Goal: Transaction & Acquisition: Purchase product/service

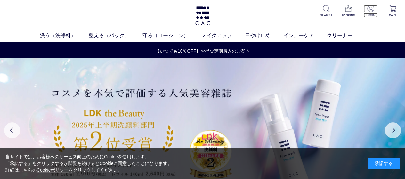
click at [371, 8] on img at bounding box center [370, 8] width 7 height 7
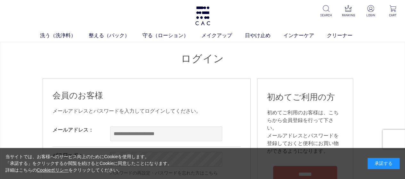
drag, startPoint x: 93, startPoint y: 54, endPoint x: 97, endPoint y: 56, distance: 3.6
click at [93, 54] on h1 "ログイン" at bounding box center [203, 59] width 320 height 14
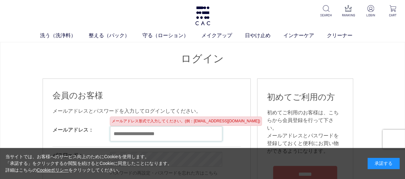
click at [139, 133] on input "email" at bounding box center [166, 133] width 112 height 15
click at [114, 133] on input "email" at bounding box center [166, 133] width 112 height 15
paste input "**********"
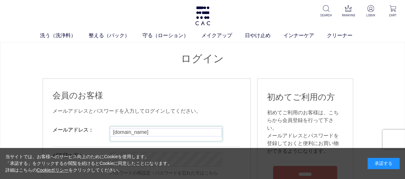
scroll to position [32, 0]
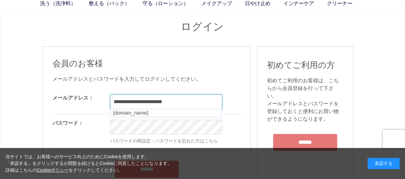
type input "**********"
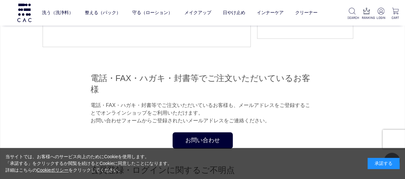
scroll to position [96, 0]
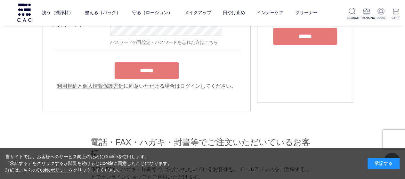
click at [155, 70] on div "******" at bounding box center [146, 69] width 188 height 20
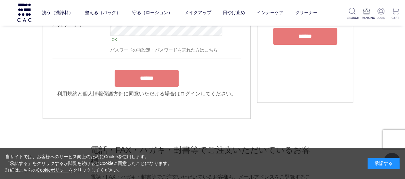
click at [146, 79] on input "******" at bounding box center [147, 78] width 64 height 17
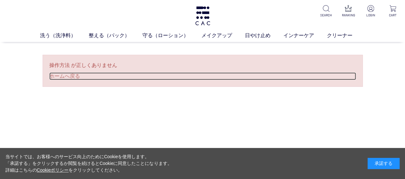
click at [68, 75] on link "ホームへ戻る" at bounding box center [202, 76] width 307 height 8
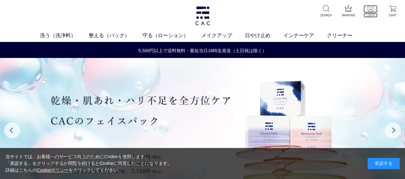
click at [370, 8] on img at bounding box center [370, 8] width 7 height 7
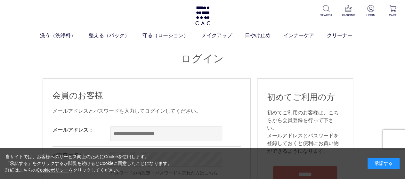
scroll to position [32, 0]
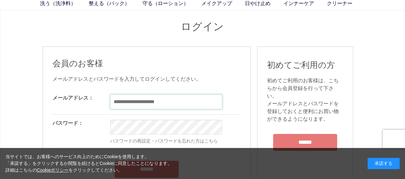
click at [147, 103] on input "email" at bounding box center [166, 101] width 112 height 15
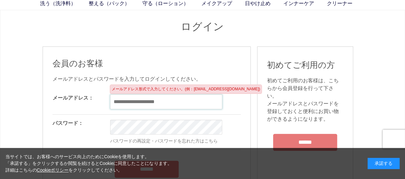
click at [125, 104] on input "email" at bounding box center [166, 101] width 112 height 15
paste input "**********"
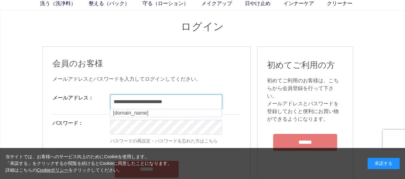
type input "**********"
click at [241, 100] on div "**********" at bounding box center [147, 127] width 208 height 163
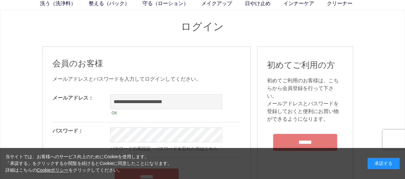
scroll to position [64, 0]
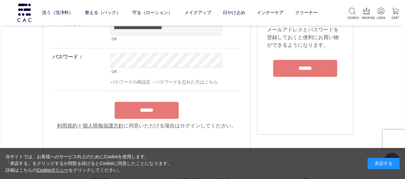
click at [153, 106] on input "******" at bounding box center [147, 110] width 64 height 17
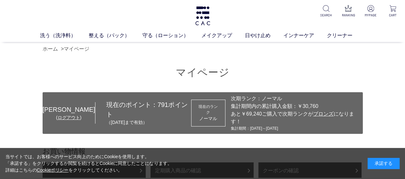
drag, startPoint x: 126, startPoint y: 71, endPoint x: 130, endPoint y: 71, distance: 4.5
click at [126, 71] on h1 "マイページ" at bounding box center [203, 73] width 320 height 14
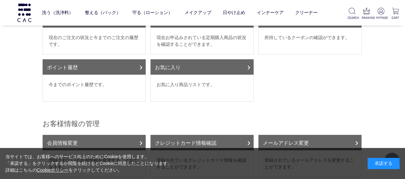
scroll to position [64, 0]
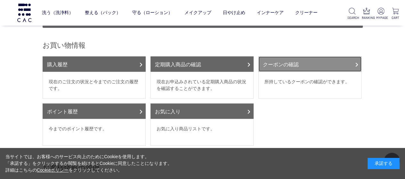
click at [283, 56] on link "クーポンの確認" at bounding box center [309, 63] width 103 height 15
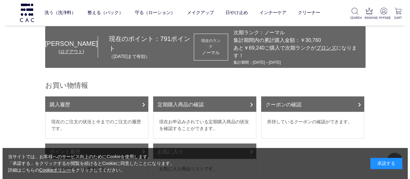
scroll to position [0, 0]
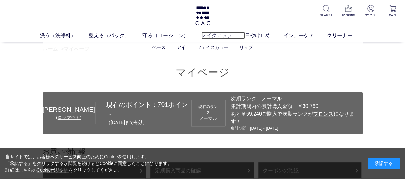
click at [218, 36] on link "メイクアップ" at bounding box center [223, 36] width 44 height 8
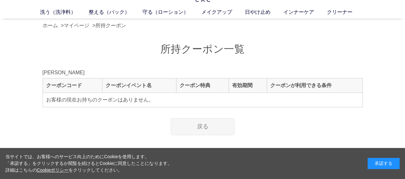
scroll to position [32, 0]
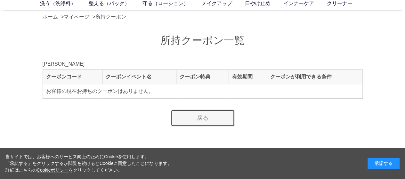
click at [199, 120] on link "戻る" at bounding box center [203, 117] width 64 height 17
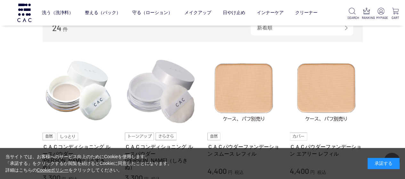
scroll to position [160, 0]
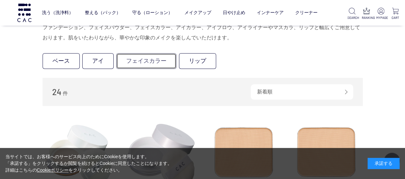
click at [143, 61] on link "フェイスカラー" at bounding box center [146, 61] width 60 height 16
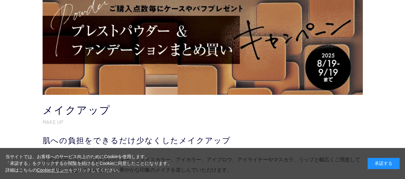
scroll to position [96, 0]
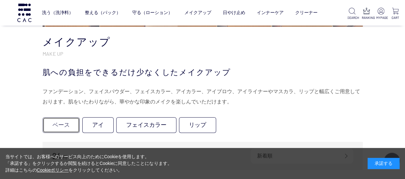
click at [65, 123] on link "ベース" at bounding box center [61, 125] width 37 height 16
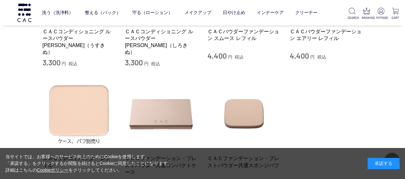
scroll to position [192, 0]
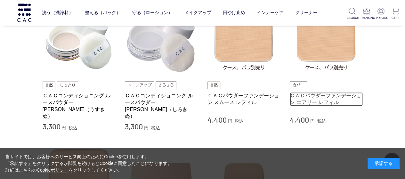
click at [332, 97] on link "ＣＡＣパウダーファンデーション エアリー レフィル" at bounding box center [326, 99] width 73 height 14
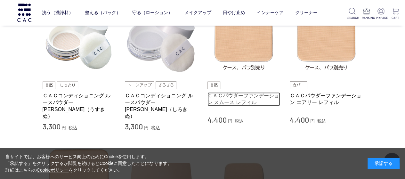
click at [242, 97] on link "ＣＡＣパウダーファンデーション スムース レフィル" at bounding box center [243, 99] width 73 height 14
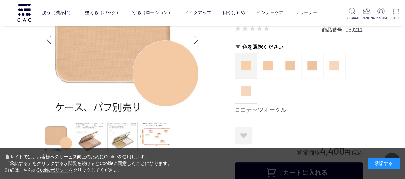
scroll to position [96, 0]
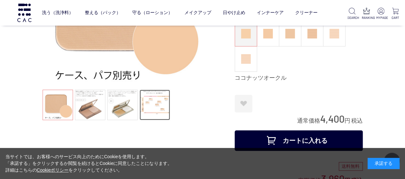
click at [154, 101] on link at bounding box center [155, 105] width 30 height 30
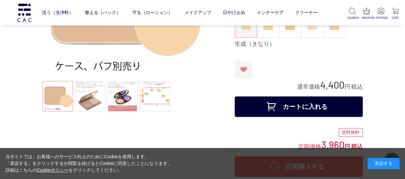
scroll to position [128, 0]
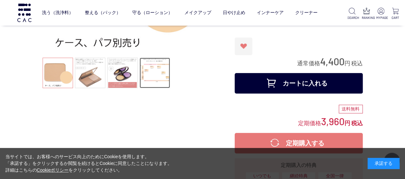
click at [151, 74] on link at bounding box center [155, 73] width 30 height 30
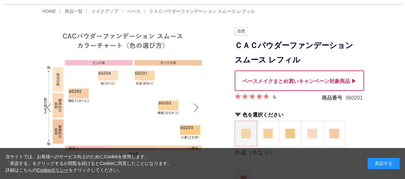
scroll to position [0, 0]
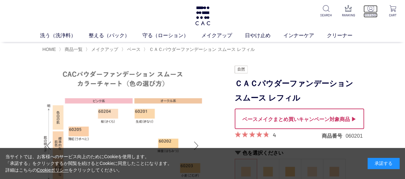
click at [369, 8] on img at bounding box center [370, 8] width 7 height 7
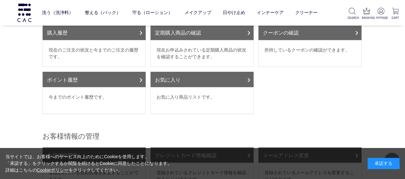
scroll to position [96, 0]
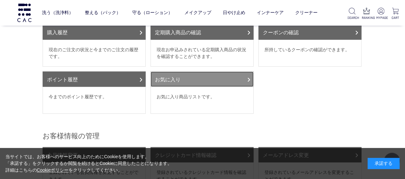
click at [232, 71] on link "お気に入り" at bounding box center [201, 78] width 103 height 15
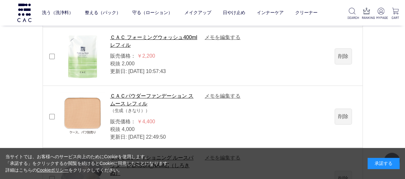
scroll to position [160, 0]
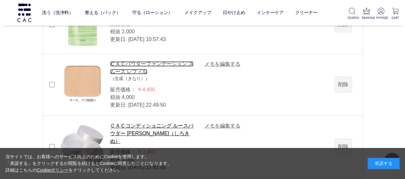
click at [124, 72] on link "ＣＡＣパウダーファンデーション スムース レフィル" at bounding box center [151, 67] width 83 height 13
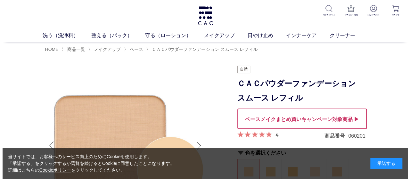
scroll to position [32, 0]
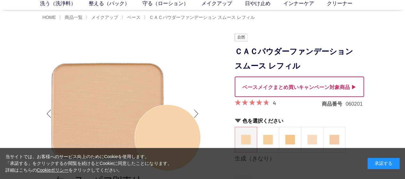
click at [291, 85] on div at bounding box center [299, 86] width 129 height 20
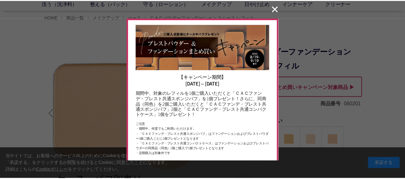
scroll to position [1, 0]
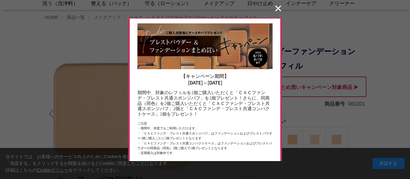
click at [279, 12] on button "✕" at bounding box center [278, 9] width 12 height 12
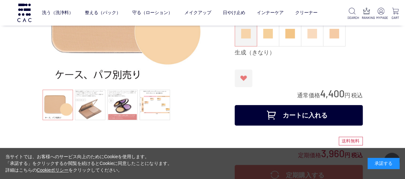
scroll to position [128, 0]
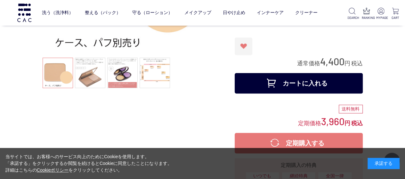
click at [294, 78] on button "カートに入れる" at bounding box center [299, 83] width 128 height 20
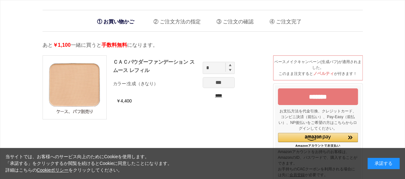
click at [230, 65] on img at bounding box center [230, 65] width 3 height 3
type input "*"
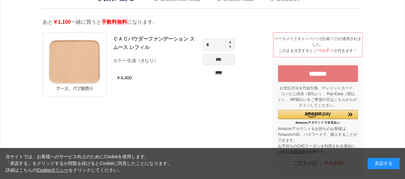
scroll to position [32, 0]
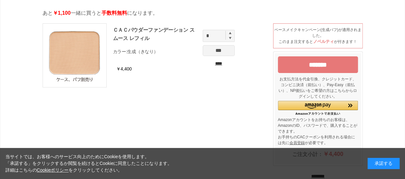
click at [219, 47] on input "***" at bounding box center [219, 50] width 32 height 11
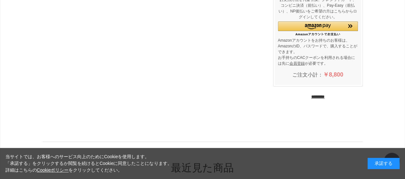
scroll to position [192, 0]
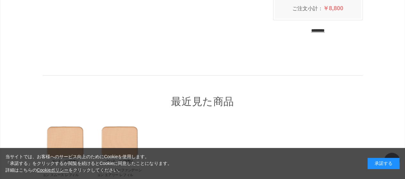
click at [324, 28] on input "********" at bounding box center [317, 31] width 13 height 6
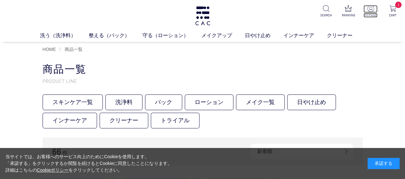
click at [371, 8] on img at bounding box center [370, 8] width 7 height 7
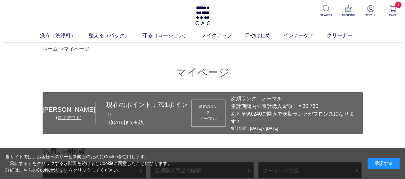
scroll to position [96, 0]
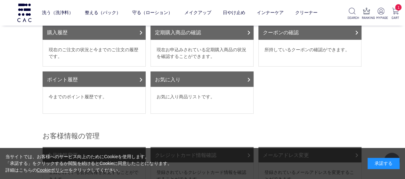
click at [206, 90] on dd "お気に入り商品リストです。" at bounding box center [201, 100] width 103 height 27
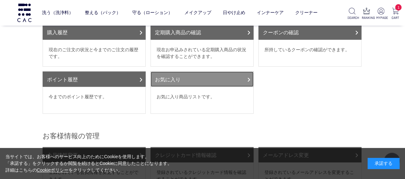
click at [177, 74] on link "お気に入り" at bounding box center [201, 78] width 103 height 15
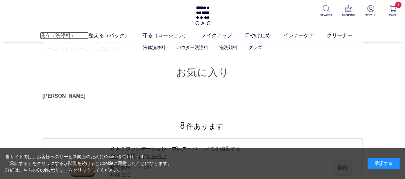
click at [59, 37] on link "洗う（洗浄料）" at bounding box center [64, 36] width 49 height 8
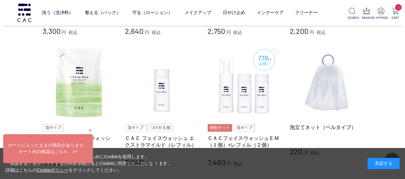
scroll to position [416, 0]
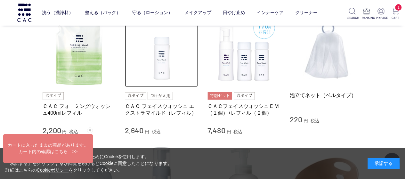
click at [163, 70] on img at bounding box center [161, 50] width 73 height 73
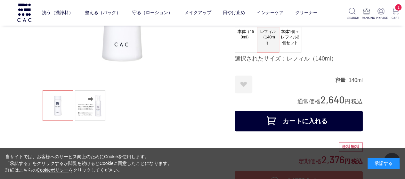
scroll to position [96, 0]
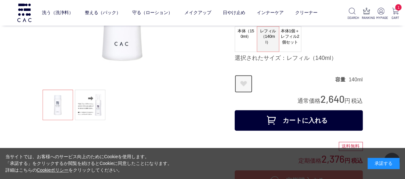
click at [241, 83] on link "お気に入りに登録する" at bounding box center [244, 84] width 18 height 18
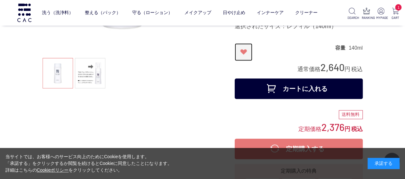
scroll to position [128, 0]
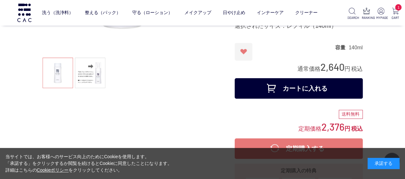
click at [308, 89] on button "カートに入れる" at bounding box center [299, 88] width 128 height 20
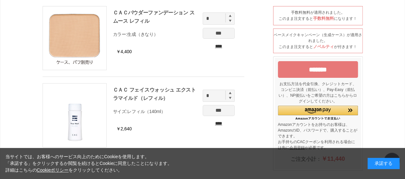
scroll to position [32, 0]
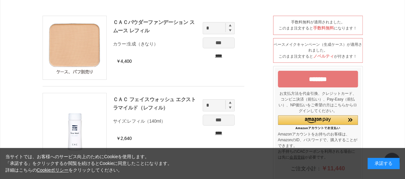
click at [320, 79] on input "*******" at bounding box center [318, 79] width 80 height 17
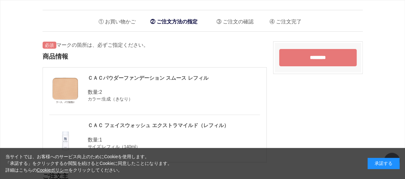
click at [323, 60] on input "********" at bounding box center [317, 57] width 77 height 17
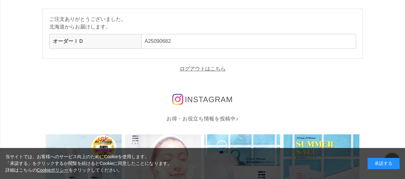
scroll to position [32, 0]
